Goal: Task Accomplishment & Management: Manage account settings

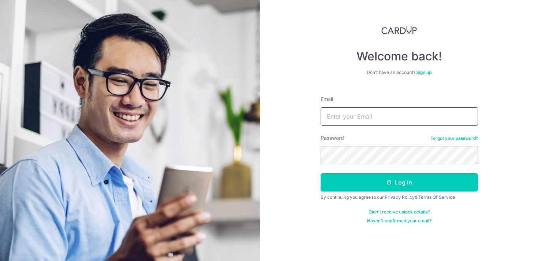
type input "[EMAIL_ADDRESS][DOMAIN_NAME]"
click at [364, 191] on form "Email khyewan@gmail.com Password Forgot your password? Log in By continuing you…" at bounding box center [398, 157] width 157 height 134
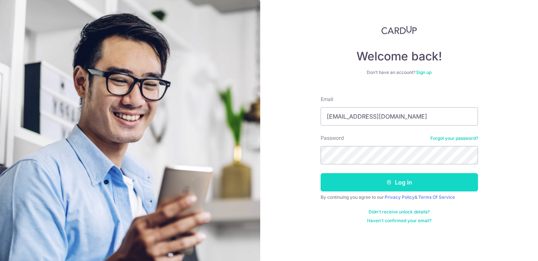
click at [366, 188] on button "Log in" at bounding box center [398, 182] width 157 height 18
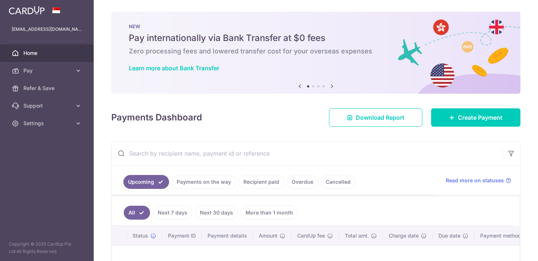
scroll to position [101, 0]
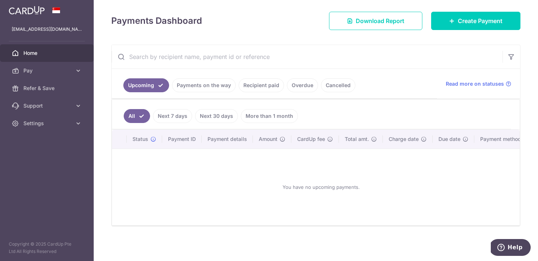
click at [252, 170] on div "You have no upcoming payments." at bounding box center [321, 187] width 400 height 64
